Goal: Transaction & Acquisition: Purchase product/service

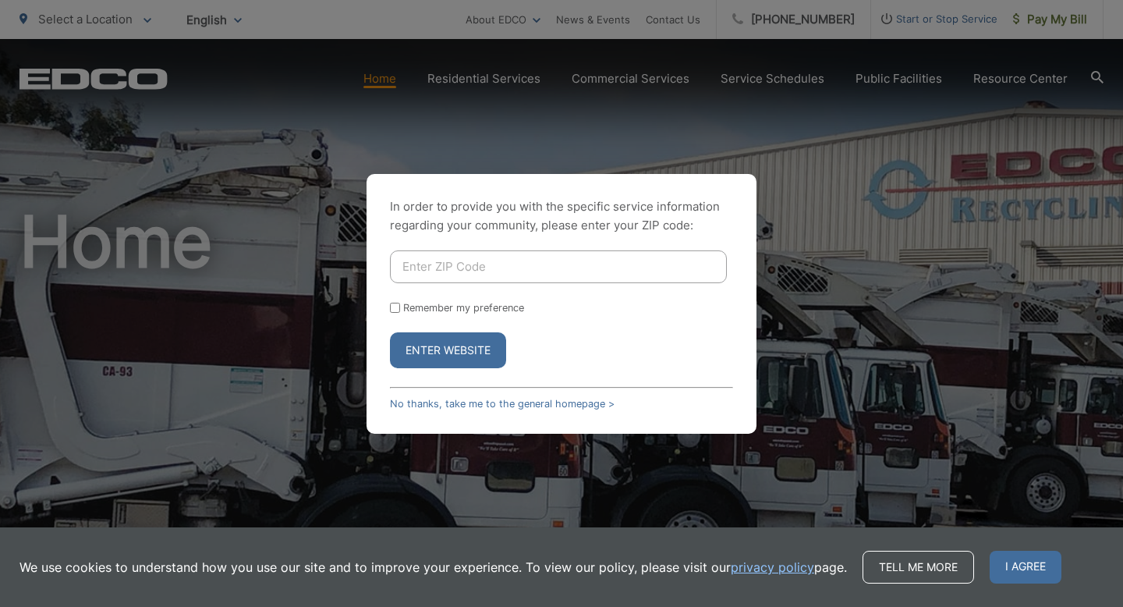
click at [930, 188] on div "In order to provide you with the specific service information regarding your co…" at bounding box center [561, 303] width 1123 height 607
click at [1070, 20] on div "In order to provide you with the specific service information regarding your co…" at bounding box center [561, 303] width 1123 height 607
click at [1063, 21] on div "In order to provide you with the specific service information regarding your co…" at bounding box center [561, 303] width 1123 height 607
click at [1060, 21] on div "In order to provide you with the specific service information regarding your co…" at bounding box center [561, 303] width 1123 height 607
click at [468, 404] on link "No thanks, take me to the general homepage >" at bounding box center [502, 404] width 225 height 12
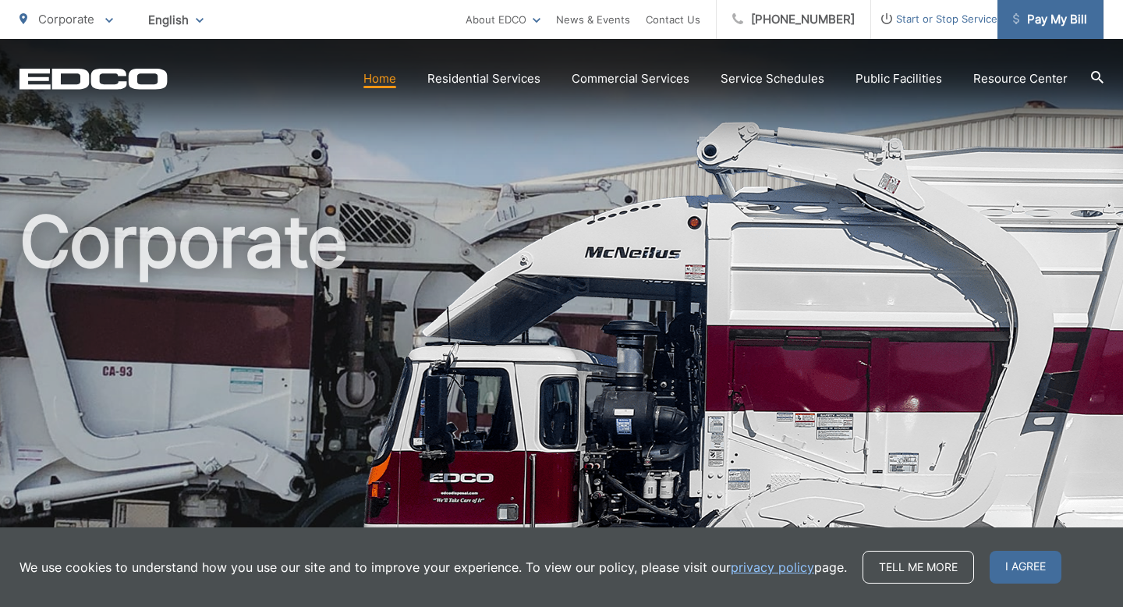
click at [1052, 20] on span "Pay My Bill" at bounding box center [1050, 19] width 74 height 19
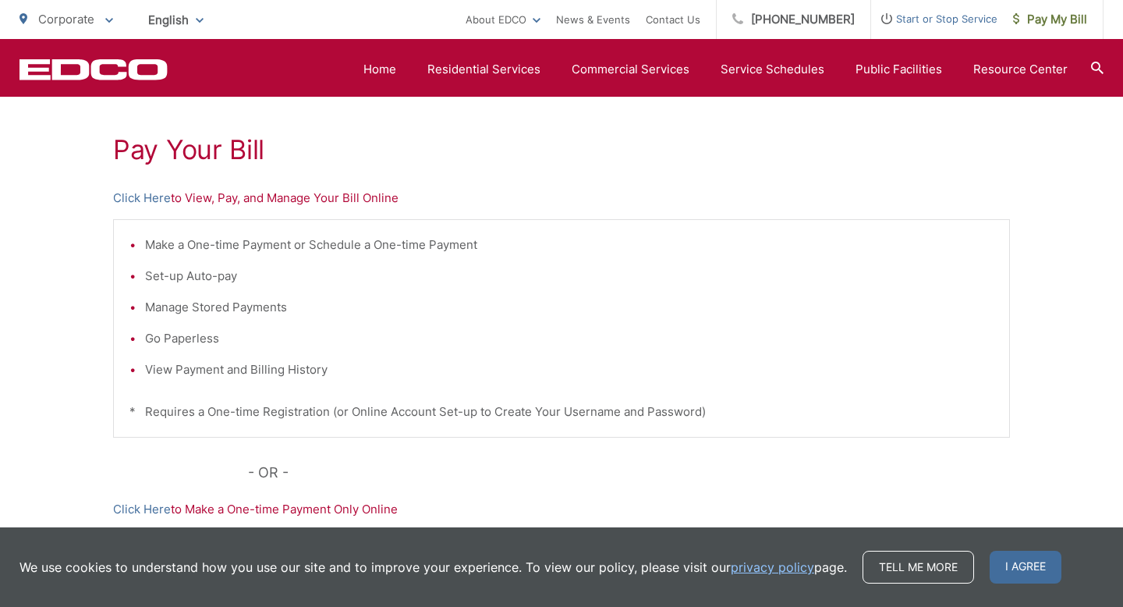
scroll to position [283, 0]
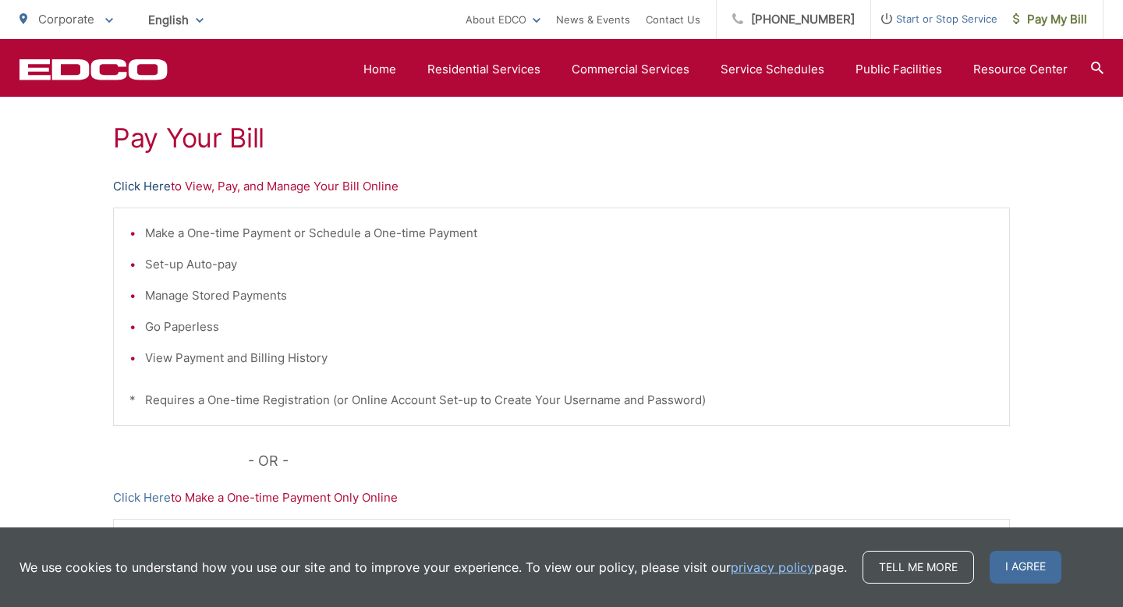
click at [136, 186] on link "Click Here" at bounding box center [142, 186] width 58 height 19
click at [138, 181] on link "Click Here" at bounding box center [142, 186] width 58 height 19
